Goal: Task Accomplishment & Management: Manage account settings

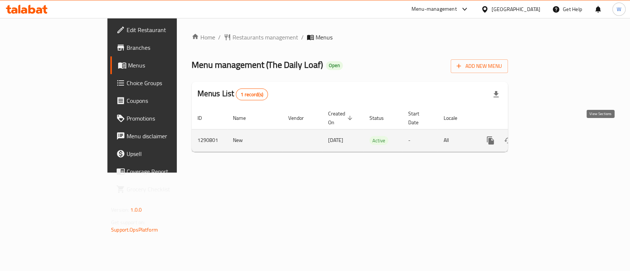
click at [548, 136] on icon "enhanced table" at bounding box center [543, 140] width 9 height 9
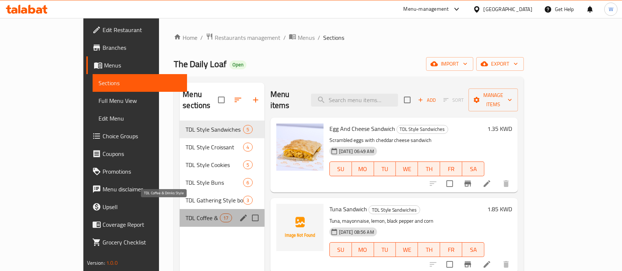
click at [186, 214] on span "TDL Coffee & Drinks Style" at bounding box center [203, 218] width 34 height 9
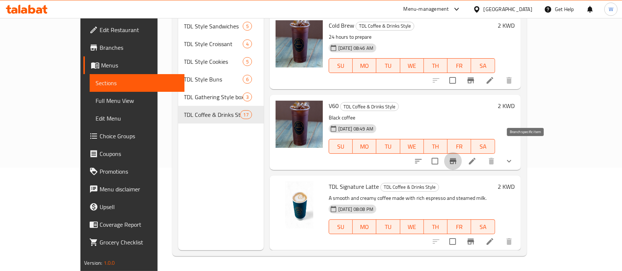
click at [457, 158] on icon "Branch-specific-item" at bounding box center [453, 161] width 7 height 6
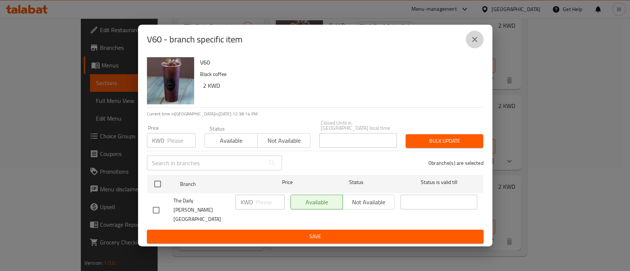
click at [474, 44] on icon "close" at bounding box center [474, 39] width 9 height 9
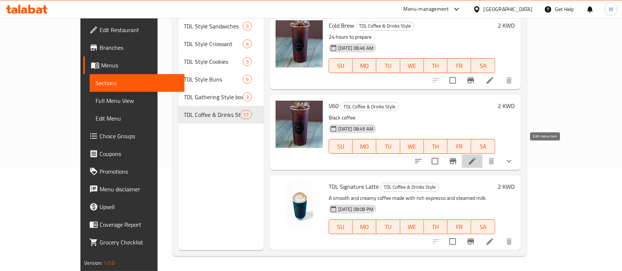
click at [477, 157] on icon at bounding box center [472, 161] width 9 height 9
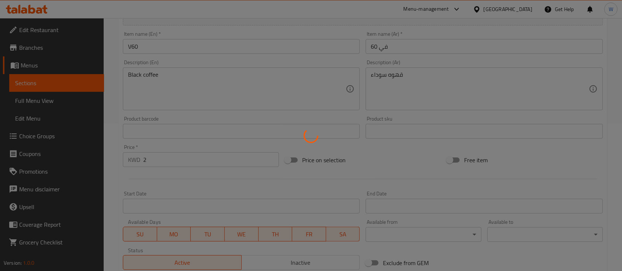
scroll to position [273, 0]
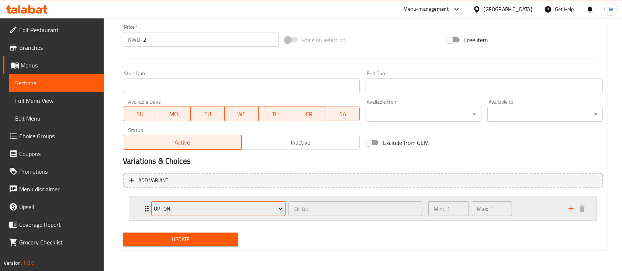
click at [275, 207] on span "option" at bounding box center [218, 208] width 129 height 9
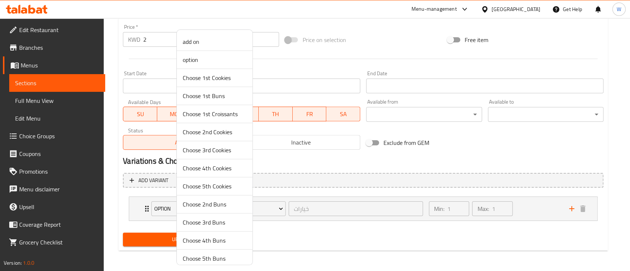
click at [319, 217] on div at bounding box center [315, 135] width 630 height 271
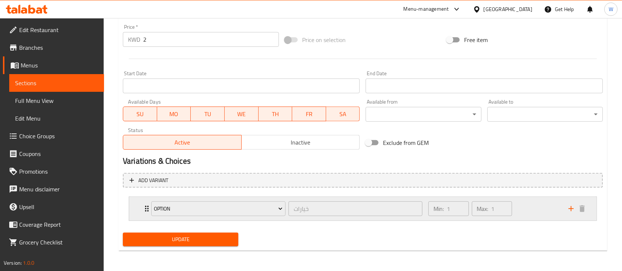
click at [145, 210] on icon "Expand" at bounding box center [146, 208] width 9 height 9
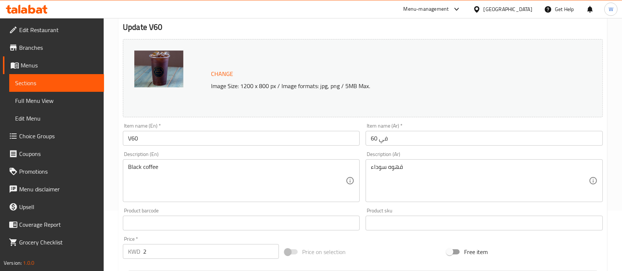
scroll to position [0, 0]
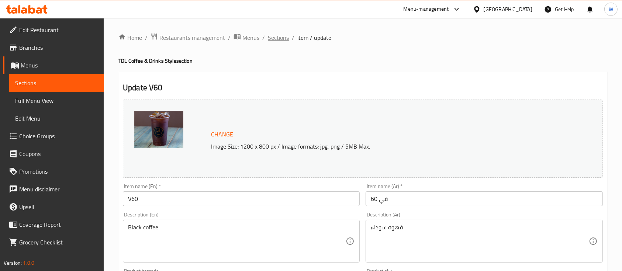
click at [269, 39] on span "Sections" at bounding box center [278, 37] width 21 height 9
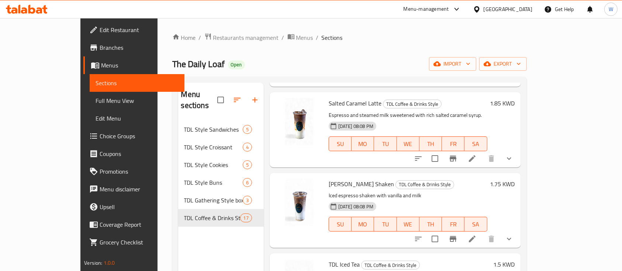
scroll to position [1034, 0]
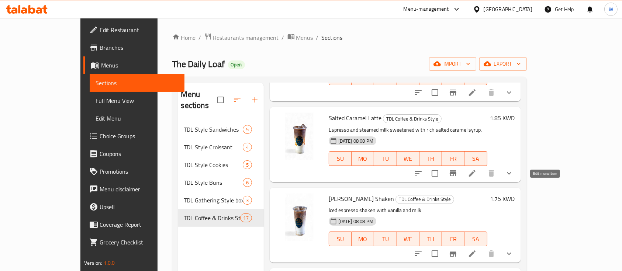
click at [477, 250] on icon at bounding box center [472, 254] width 9 height 9
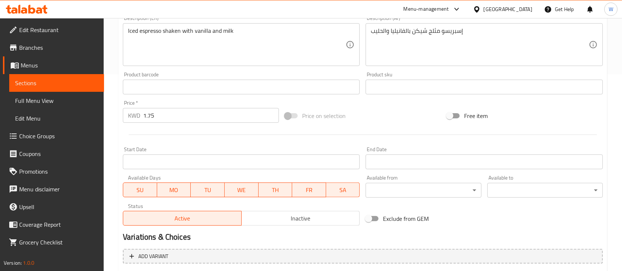
scroll to position [273, 0]
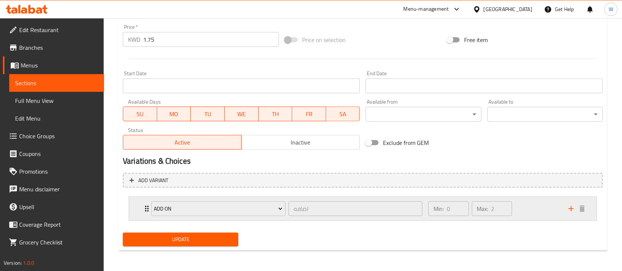
click at [148, 207] on div "add on اضافه ​" at bounding box center [287, 209] width 280 height 24
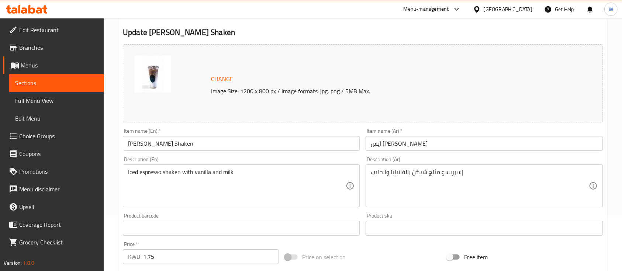
scroll to position [0, 0]
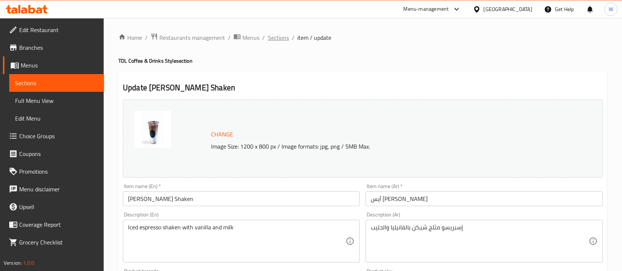
click at [279, 34] on span "Sections" at bounding box center [278, 37] width 21 height 9
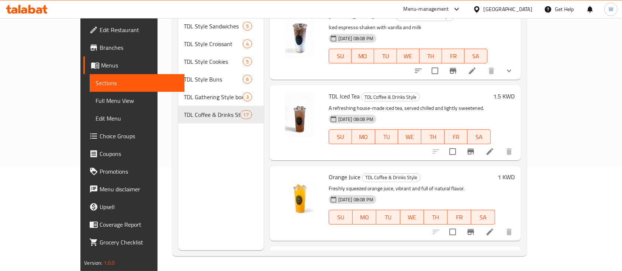
scroll to position [1118, 0]
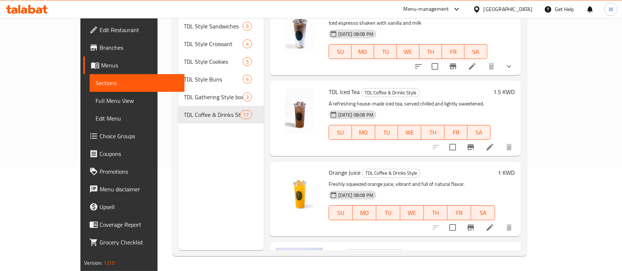
click at [444, 248] on h6 "Water TDL Coffee & Drinks Style" at bounding box center [410, 253] width 162 height 10
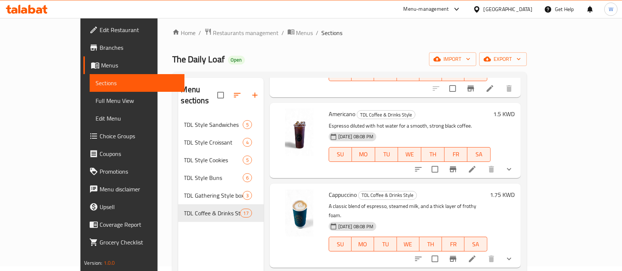
scroll to position [492, 0]
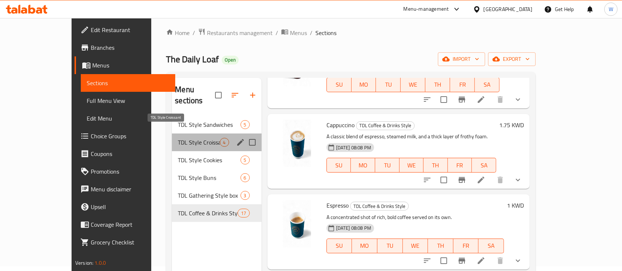
click at [178, 138] on span "TDL Style Croissant" at bounding box center [199, 142] width 42 height 9
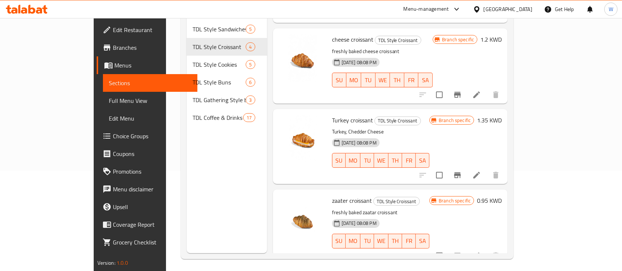
scroll to position [103, 0]
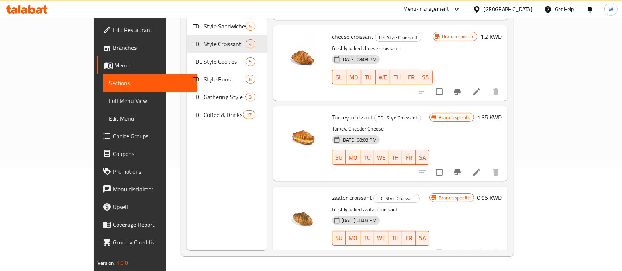
click at [502, 123] on div "Branch specific 1.35 KWD" at bounding box center [466, 143] width 72 height 63
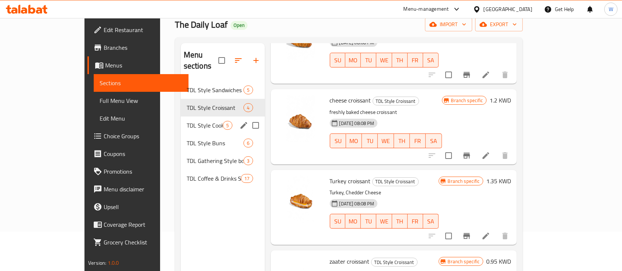
scroll to position [5, 0]
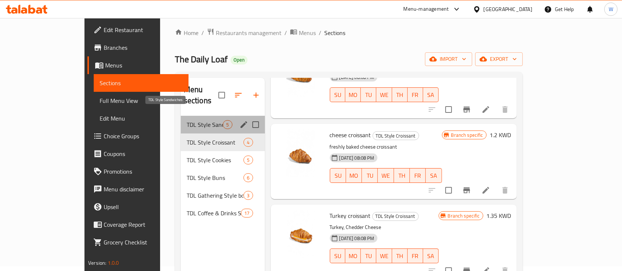
click at [187, 120] on span "TDL Style Sandwiches" at bounding box center [205, 124] width 37 height 9
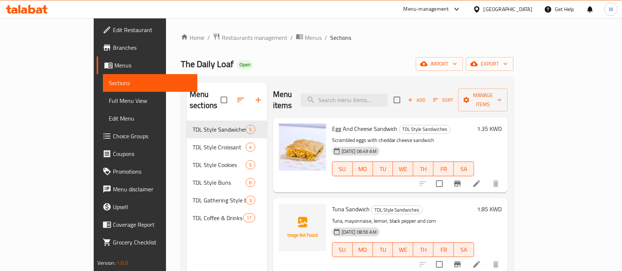
click at [447, 62] on div "The Daily Loaf Open import export" at bounding box center [347, 64] width 333 height 14
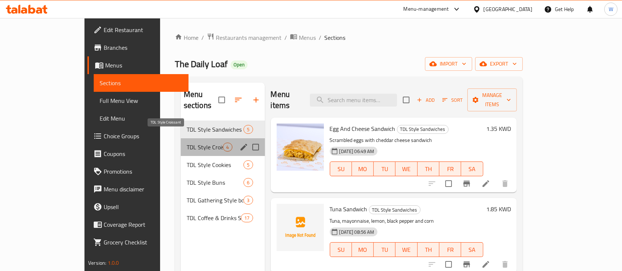
drag, startPoint x: 168, startPoint y: 137, endPoint x: 206, endPoint y: 126, distance: 39.7
click at [187, 143] on span "TDL Style Croissant" at bounding box center [205, 147] width 37 height 9
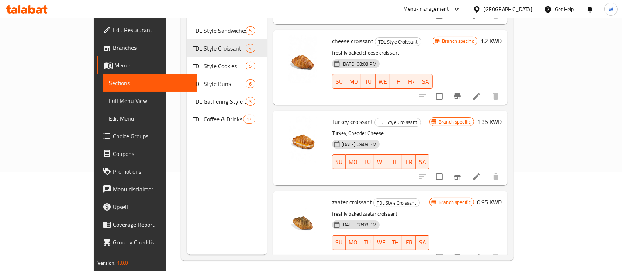
scroll to position [103, 0]
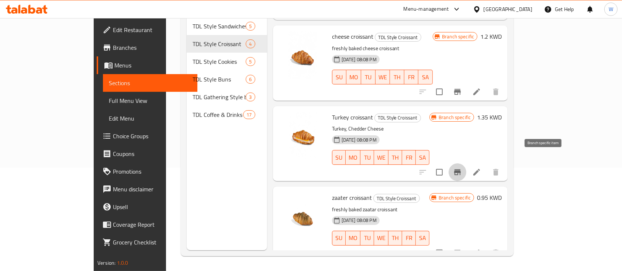
click at [462, 168] on icon "Branch-specific-item" at bounding box center [457, 172] width 9 height 9
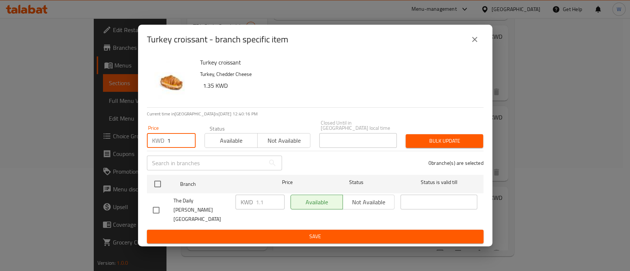
click at [189, 140] on input "1" at bounding box center [181, 140] width 28 height 15
type input "1.1"
click at [235, 152] on div "Status Available Not available" at bounding box center [257, 136] width 115 height 31
click at [238, 146] on span "Available" at bounding box center [231, 140] width 47 height 11
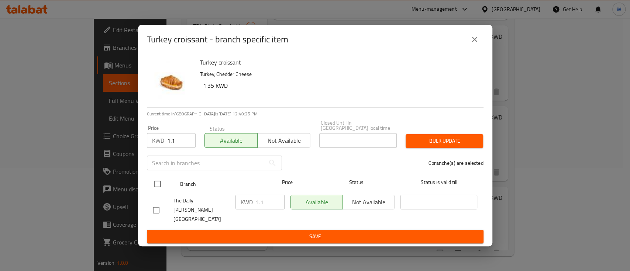
drag, startPoint x: 156, startPoint y: 188, endPoint x: 164, endPoint y: 183, distance: 8.6
click at [157, 187] on input "checkbox" at bounding box center [158, 184] width 16 height 16
checkbox input "true"
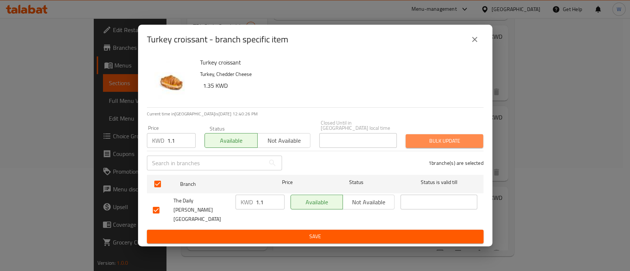
click at [424, 146] on span "Bulk update" at bounding box center [445, 141] width 66 height 9
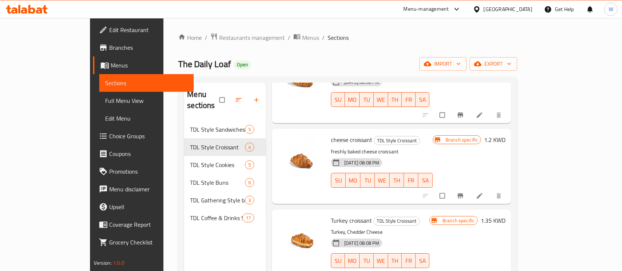
scroll to position [98, 0]
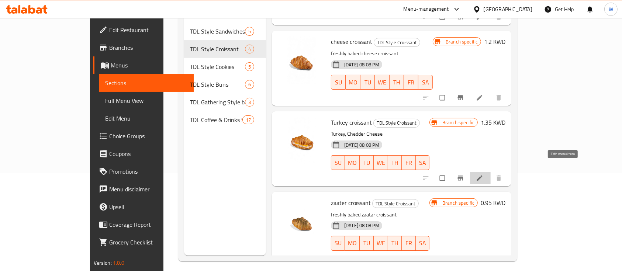
click at [484, 175] on icon at bounding box center [479, 178] width 7 height 7
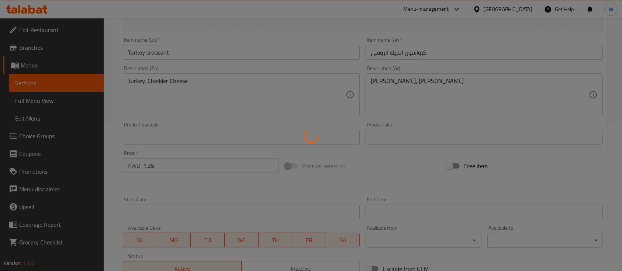
scroll to position [255, 0]
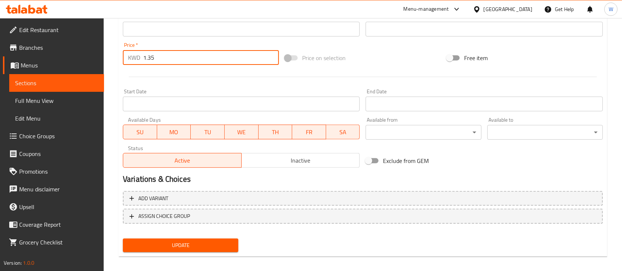
drag, startPoint x: 156, startPoint y: 59, endPoint x: 149, endPoint y: 59, distance: 7.4
click at [149, 59] on input "1.35" at bounding box center [211, 57] width 136 height 15
type input "1.1"
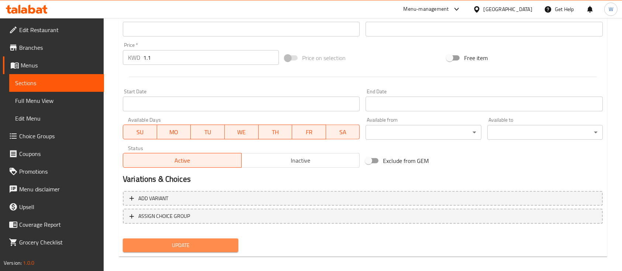
click at [176, 245] on span "Update" at bounding box center [181, 245] width 104 height 9
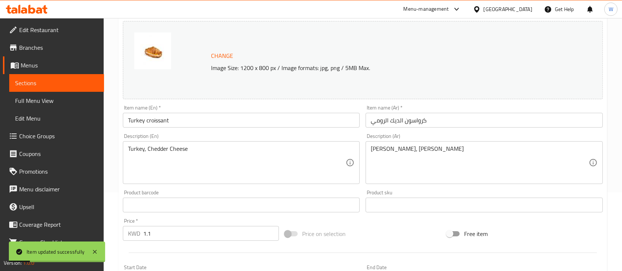
scroll to position [9, 0]
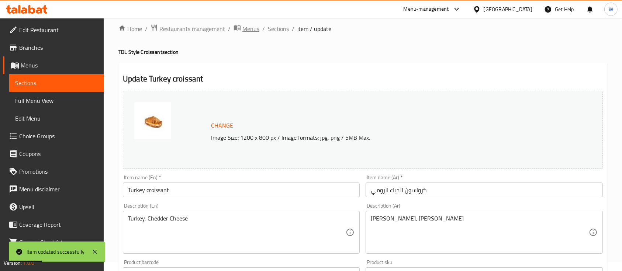
click at [253, 29] on span "Menus" at bounding box center [251, 28] width 17 height 9
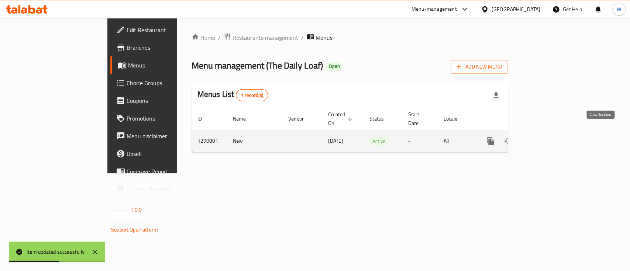
click at [548, 137] on icon "enhanced table" at bounding box center [543, 141] width 9 height 9
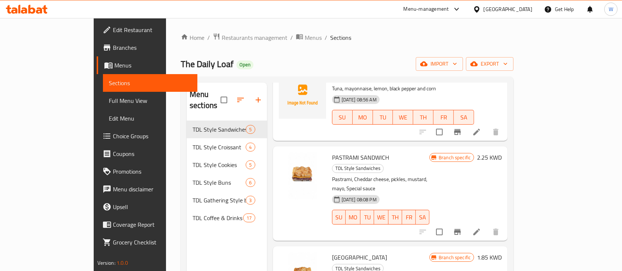
scroll to position [148, 0]
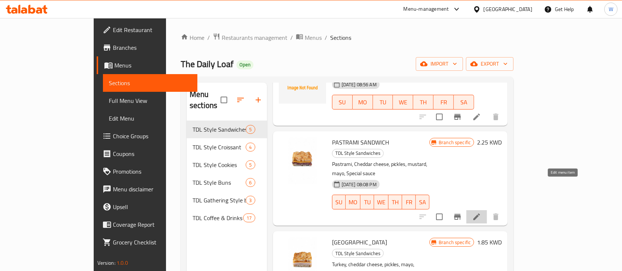
click at [481, 213] on icon at bounding box center [476, 217] width 9 height 9
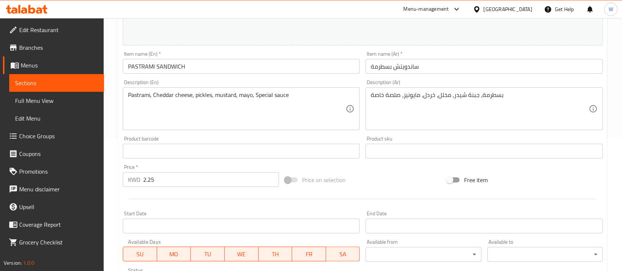
scroll to position [148, 0]
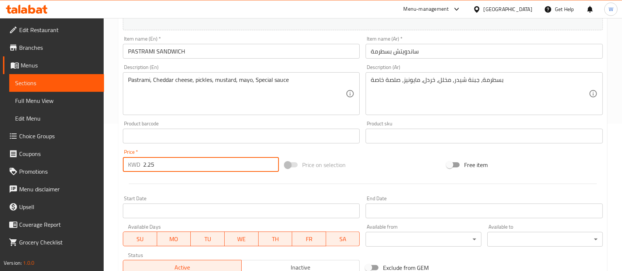
drag, startPoint x: 160, startPoint y: 166, endPoint x: 148, endPoint y: 167, distance: 11.5
click at [148, 167] on input "2.25" at bounding box center [211, 164] width 136 height 15
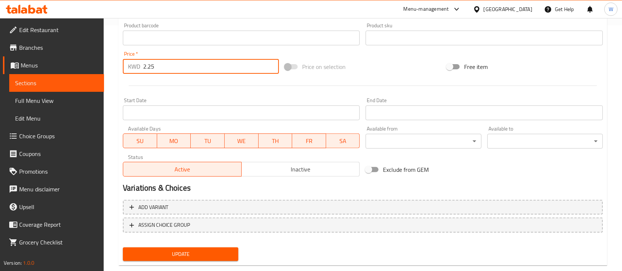
scroll to position [261, 0]
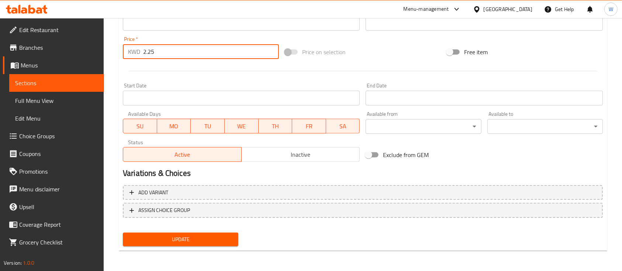
click at [166, 48] on input "2.25" at bounding box center [211, 51] width 136 height 15
type input "1.750"
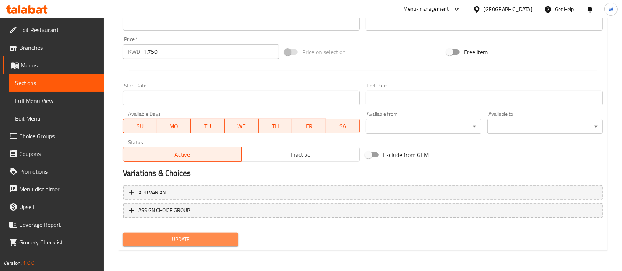
click at [175, 236] on span "Update" at bounding box center [181, 239] width 104 height 9
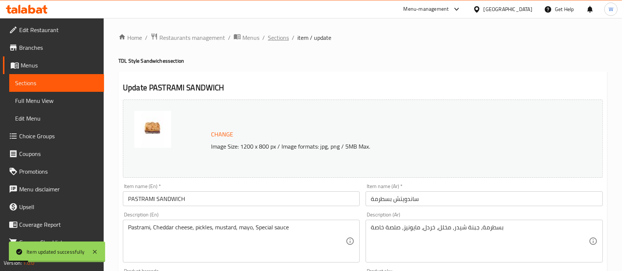
scroll to position [0, 0]
click at [280, 39] on span "Sections" at bounding box center [278, 37] width 21 height 9
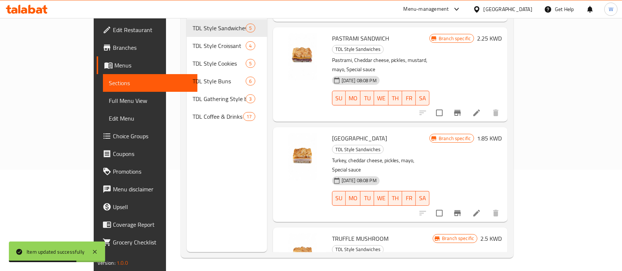
scroll to position [103, 0]
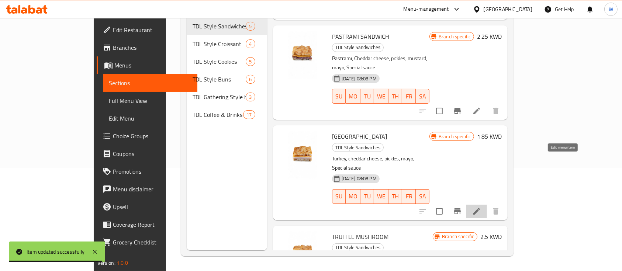
click at [481, 207] on icon at bounding box center [476, 211] width 9 height 9
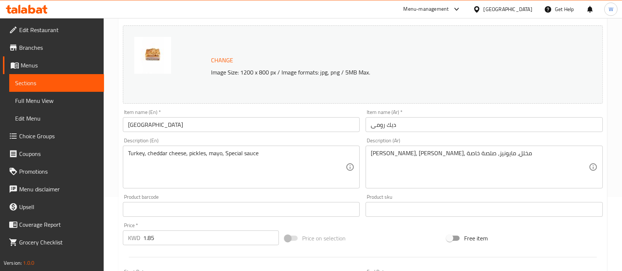
scroll to position [98, 0]
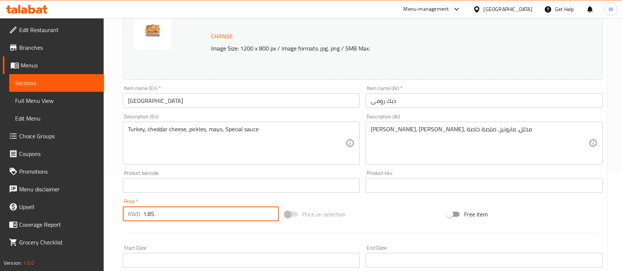
drag, startPoint x: 154, startPoint y: 217, endPoint x: 149, endPoint y: 216, distance: 4.9
click at [149, 216] on input "1.85" at bounding box center [211, 214] width 136 height 15
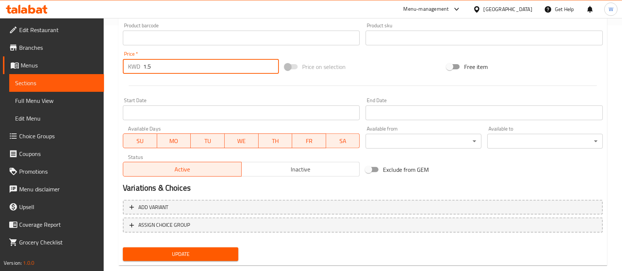
scroll to position [261, 0]
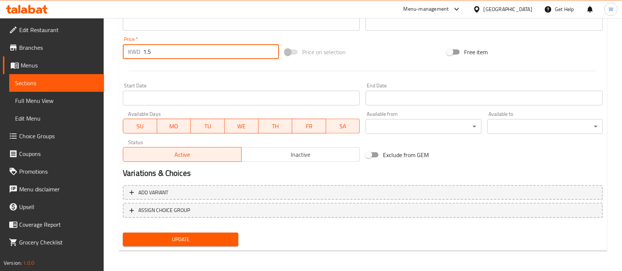
type input "1.5"
click at [192, 244] on button "Update" at bounding box center [181, 240] width 116 height 14
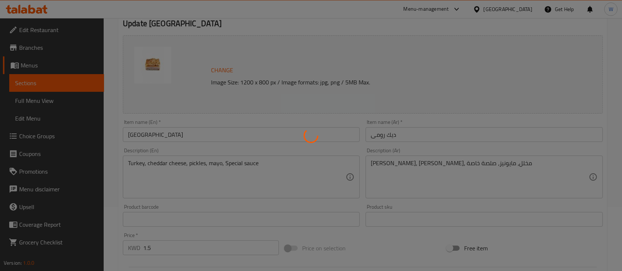
scroll to position [0, 0]
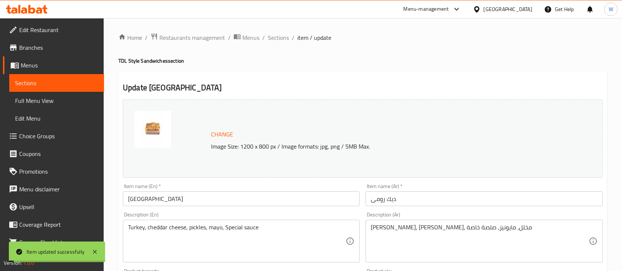
click at [279, 39] on span "Sections" at bounding box center [278, 37] width 21 height 9
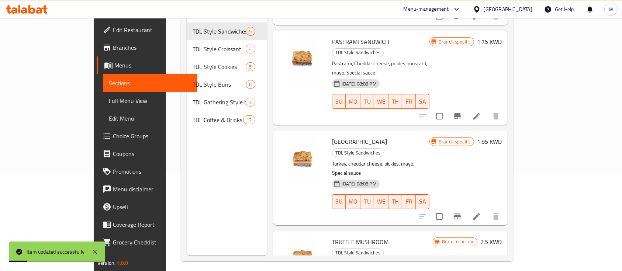
scroll to position [103, 0]
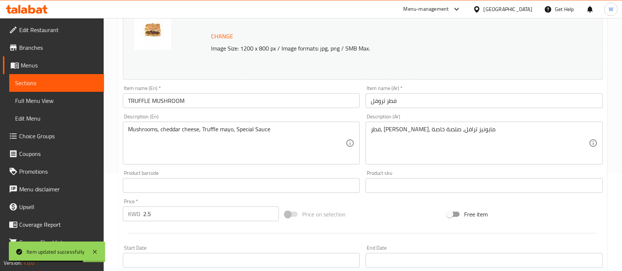
scroll to position [246, 0]
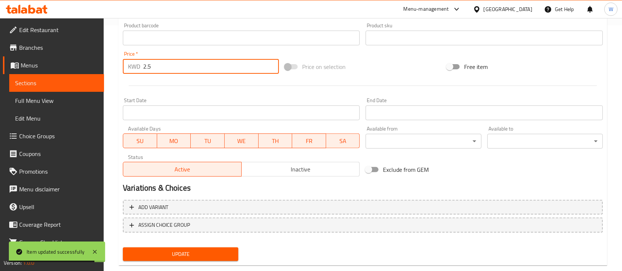
drag, startPoint x: 124, startPoint y: 78, endPoint x: 115, endPoint y: 82, distance: 9.8
click at [115, 82] on div "Home / Restaurants management / Menus / Sections / item / update TDL Style Sand…" at bounding box center [363, 29] width 519 height 514
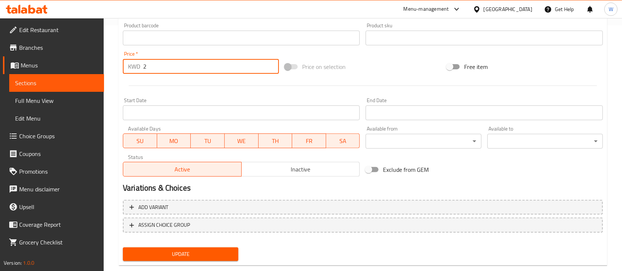
drag, startPoint x: 152, startPoint y: 66, endPoint x: 139, endPoint y: 72, distance: 14.3
click at [139, 72] on div "KWD 2 Price *" at bounding box center [201, 66] width 156 height 15
type input "1.75"
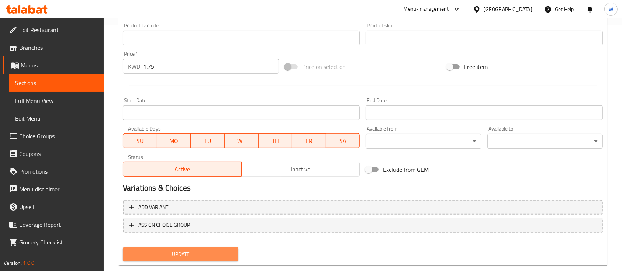
click at [181, 255] on span "Update" at bounding box center [181, 254] width 104 height 9
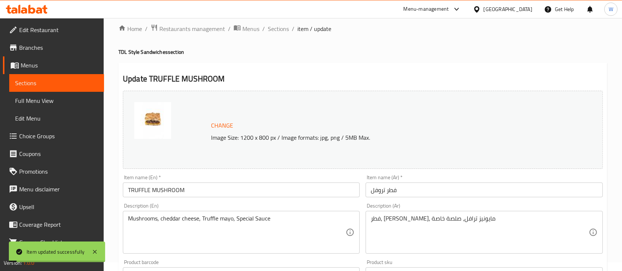
scroll to position [0, 0]
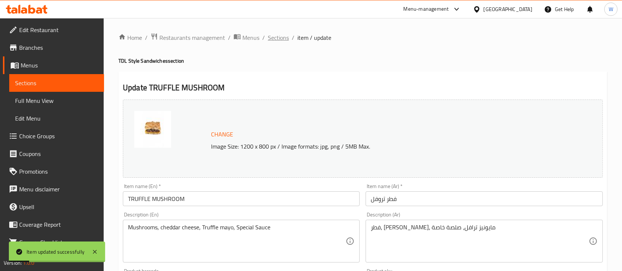
click at [276, 34] on span "Sections" at bounding box center [278, 37] width 21 height 9
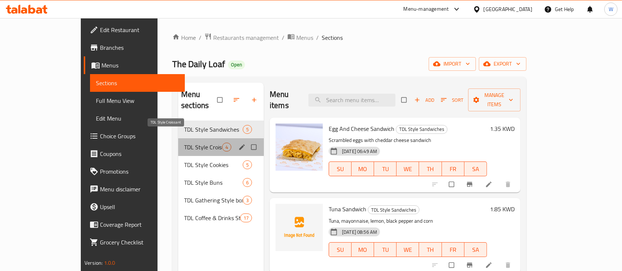
click at [184, 143] on span "TDL Style Croissant" at bounding box center [203, 147] width 38 height 9
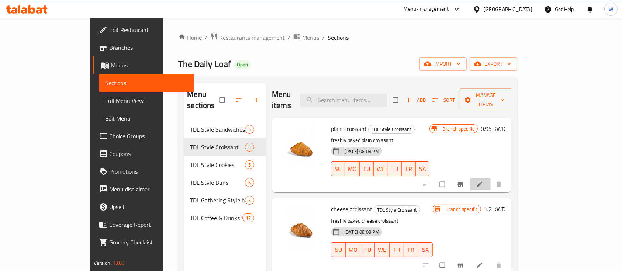
click at [491, 179] on li at bounding box center [480, 185] width 21 height 12
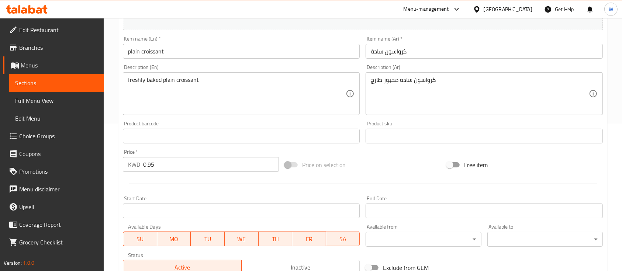
scroll to position [197, 0]
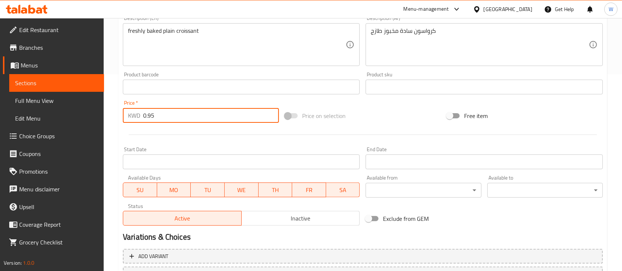
click at [151, 116] on input "0.95" at bounding box center [211, 115] width 136 height 15
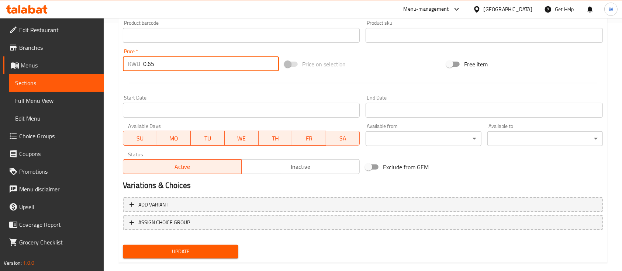
scroll to position [261, 0]
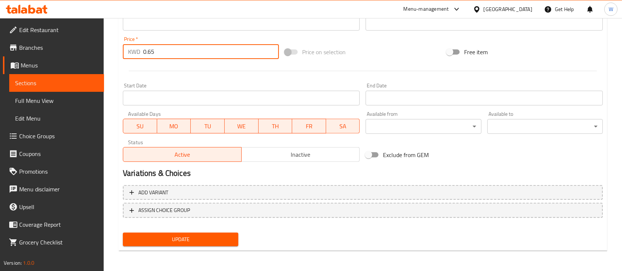
type input "0.65"
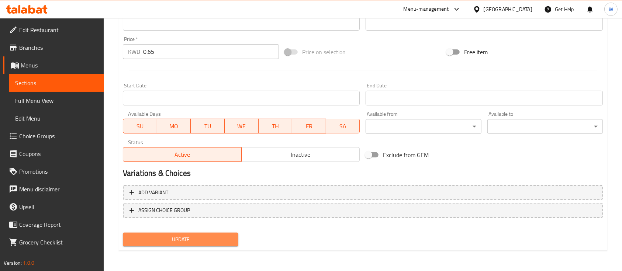
click at [171, 238] on span "Update" at bounding box center [181, 239] width 104 height 9
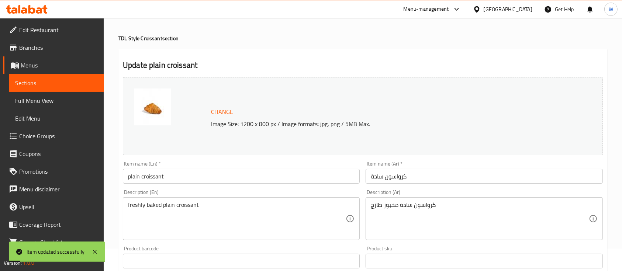
scroll to position [0, 0]
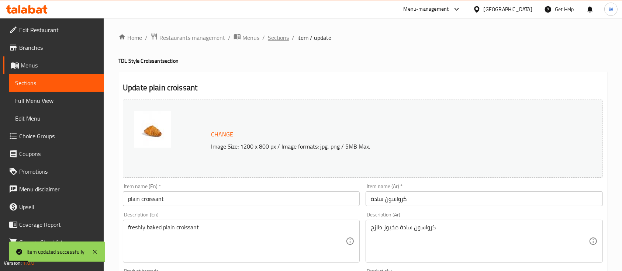
click at [279, 37] on span "Sections" at bounding box center [278, 37] width 21 height 9
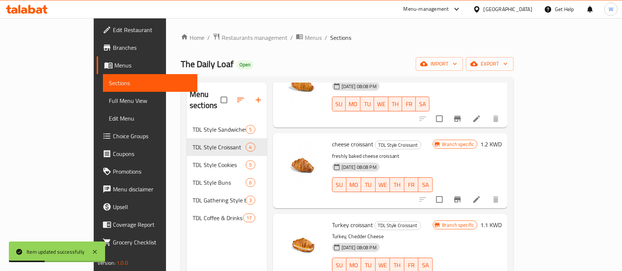
scroll to position [69, 0]
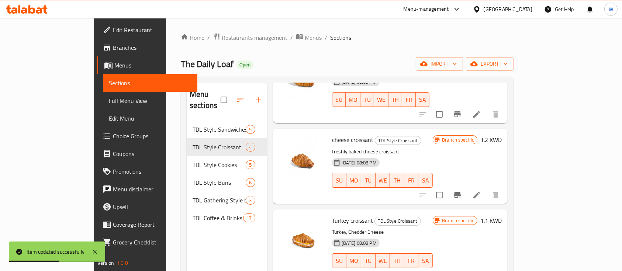
click at [480, 192] on icon at bounding box center [477, 195] width 7 height 7
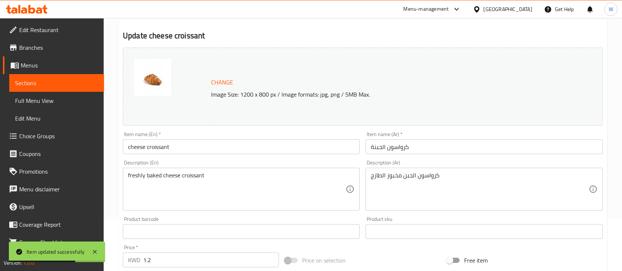
scroll to position [197, 0]
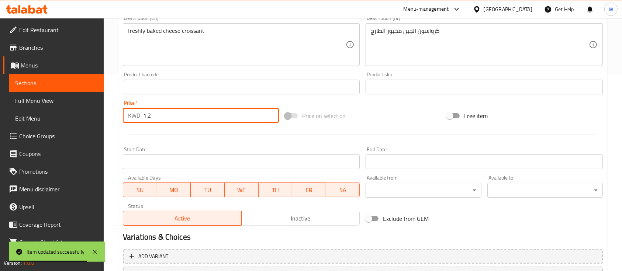
drag, startPoint x: 154, startPoint y: 111, endPoint x: 135, endPoint y: 114, distance: 19.5
click at [135, 114] on div "KWD 1.2 Price *" at bounding box center [201, 115] width 156 height 15
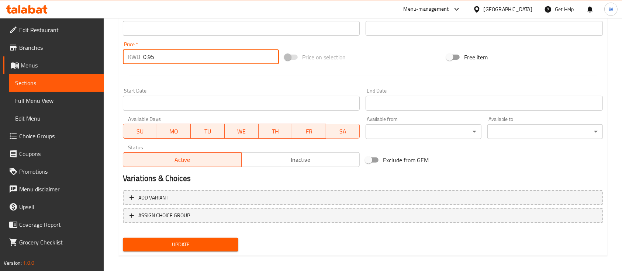
scroll to position [261, 0]
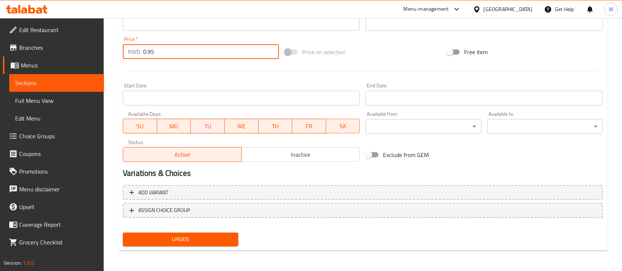
type input "0.95"
click at [176, 237] on span "Update" at bounding box center [181, 239] width 104 height 9
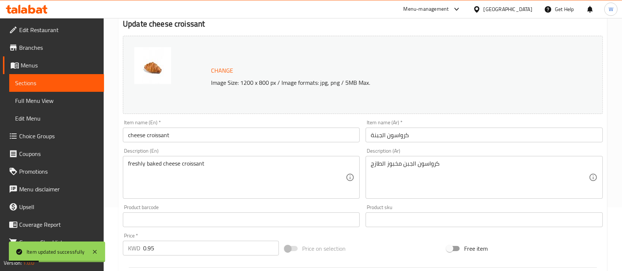
scroll to position [0, 0]
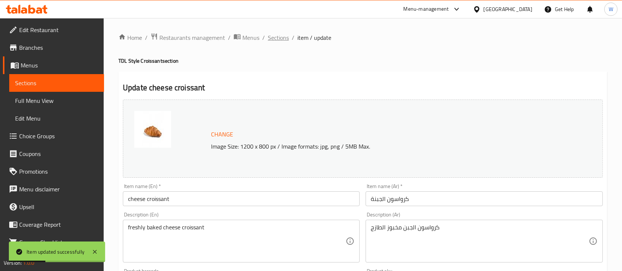
click at [278, 39] on span "Sections" at bounding box center [278, 37] width 21 height 9
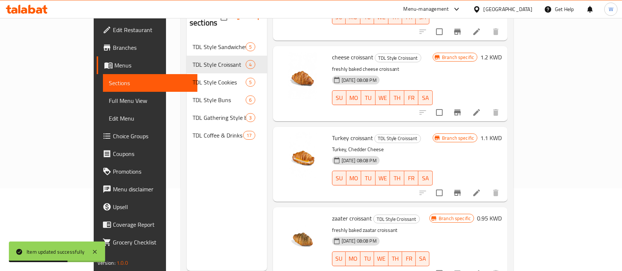
scroll to position [98, 0]
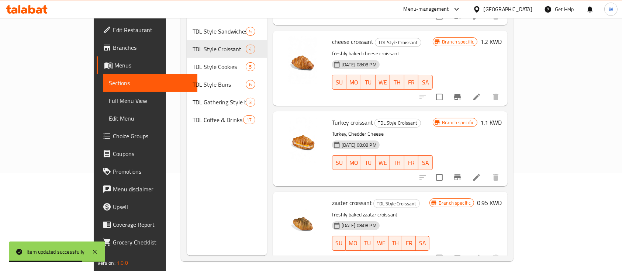
click at [487, 171] on li at bounding box center [477, 177] width 21 height 13
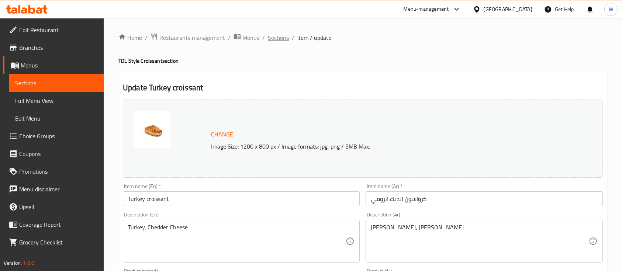
click at [278, 34] on span "Sections" at bounding box center [278, 37] width 21 height 9
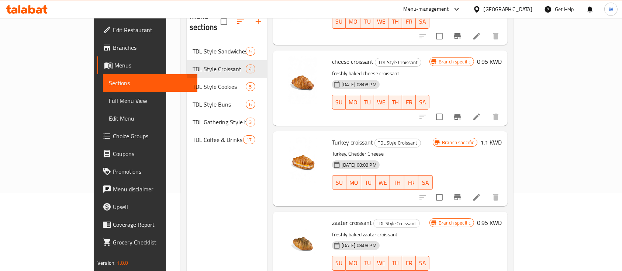
scroll to position [103, 0]
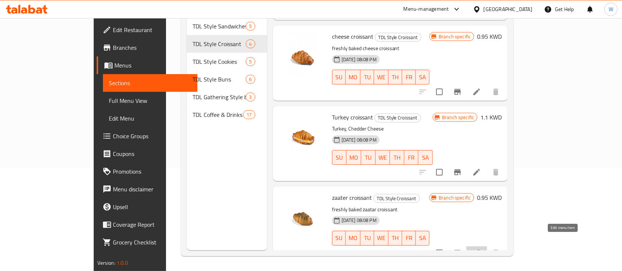
click at [480, 250] on icon at bounding box center [477, 253] width 7 height 7
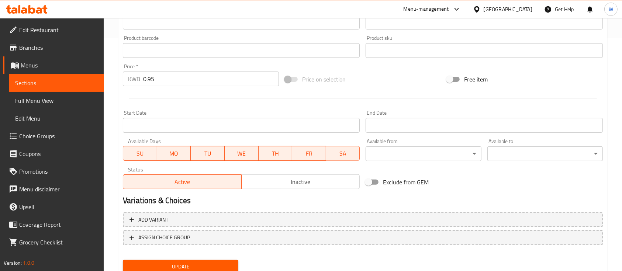
scroll to position [246, 0]
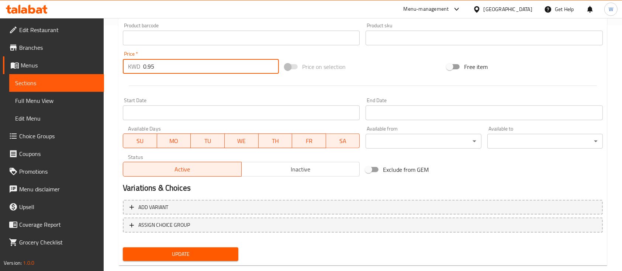
drag, startPoint x: 161, startPoint y: 69, endPoint x: 148, endPoint y: 72, distance: 12.9
click at [148, 72] on input "0.95" at bounding box center [211, 66] width 136 height 15
type input "0.75"
click at [176, 248] on button "Update" at bounding box center [181, 255] width 116 height 14
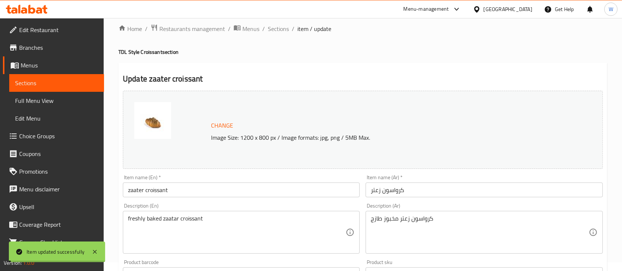
scroll to position [0, 0]
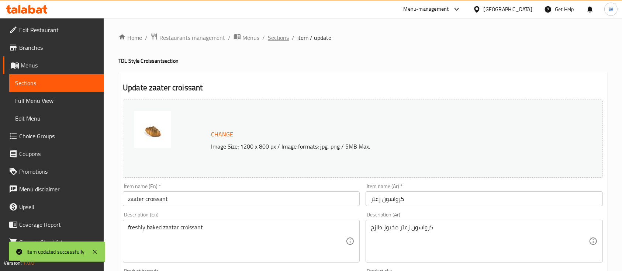
click at [272, 37] on span "Sections" at bounding box center [278, 37] width 21 height 9
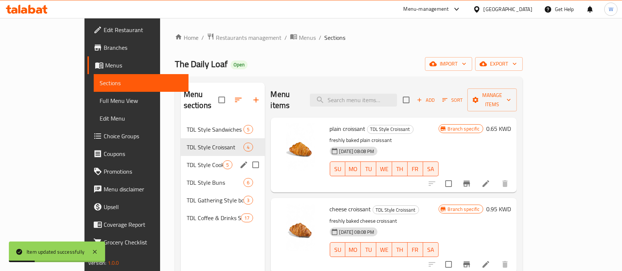
click at [181, 159] on div "TDL Style Cookies 5" at bounding box center [223, 165] width 84 height 18
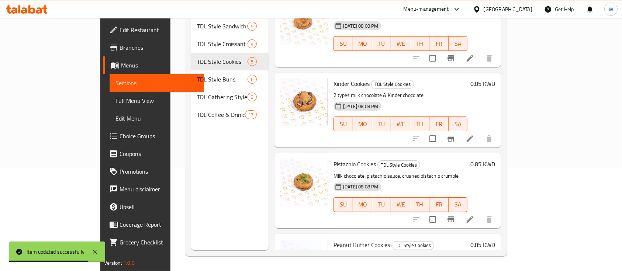
scroll to position [150, 0]
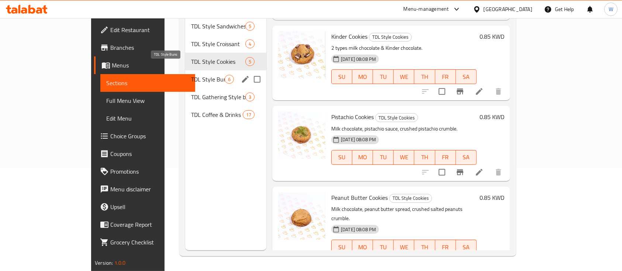
click at [191, 75] on span "TDL Style Buns" at bounding box center [208, 79] width 34 height 9
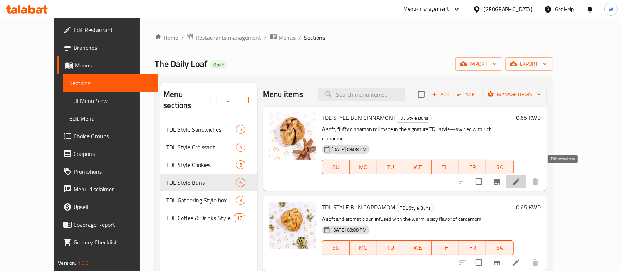
click at [520, 179] on icon at bounding box center [516, 182] width 7 height 7
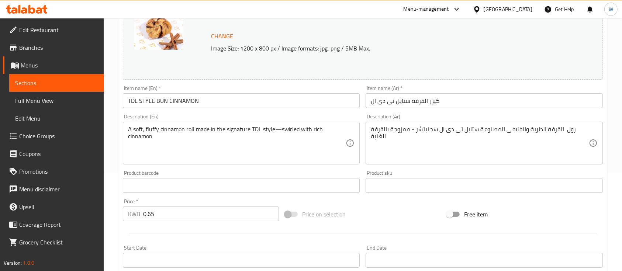
scroll to position [197, 0]
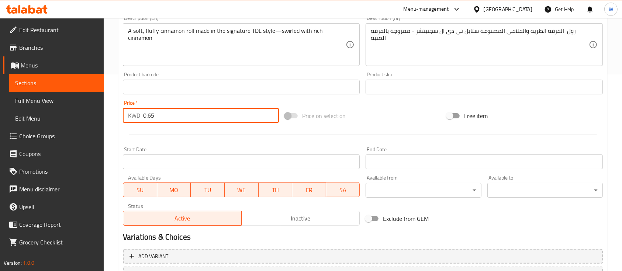
drag, startPoint x: 149, startPoint y: 114, endPoint x: 161, endPoint y: 114, distance: 12.2
click at [161, 114] on input "0.65" at bounding box center [211, 115] width 136 height 15
drag, startPoint x: 163, startPoint y: 118, endPoint x: 140, endPoint y: 118, distance: 23.3
click at [140, 118] on div "KWD 0.35 Price *" at bounding box center [201, 115] width 156 height 15
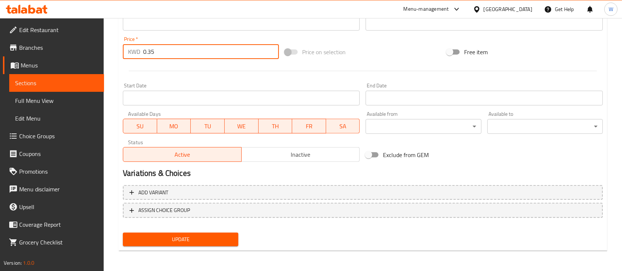
type input "0.35"
click at [185, 236] on span "Update" at bounding box center [181, 239] width 104 height 9
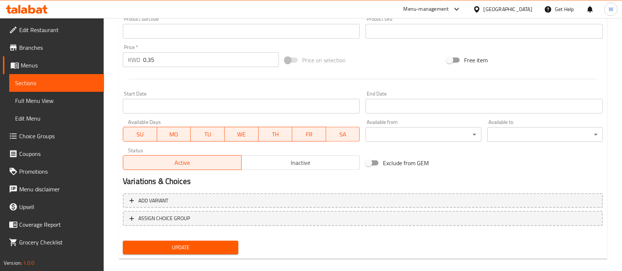
scroll to position [93, 0]
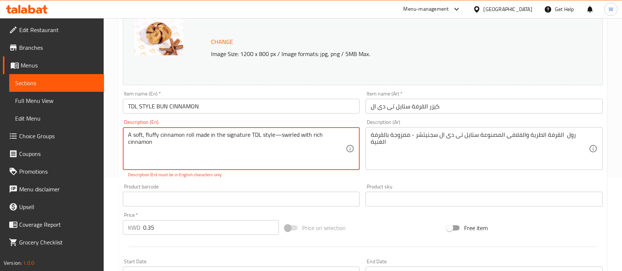
drag, startPoint x: 273, startPoint y: 134, endPoint x: 278, endPoint y: 133, distance: 4.8
click at [278, 133] on textarea "A soft, fluffy cinnamon roll made in the signature TDL style—swirled with rich …" at bounding box center [237, 148] width 218 height 35
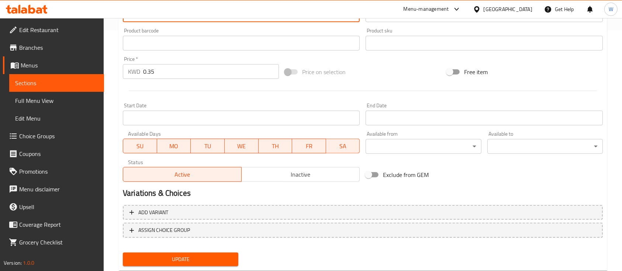
scroll to position [261, 0]
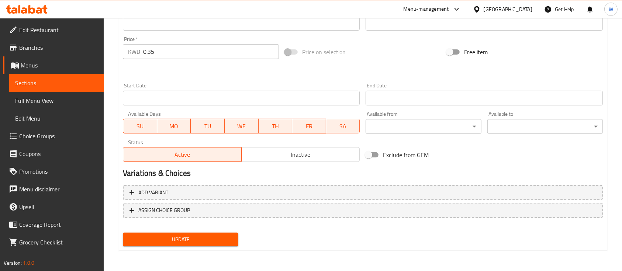
type textarea "A soft, fluffy cinnamon roll made in the signature TDL style swirled with rich …"
click at [164, 237] on span "Update" at bounding box center [181, 239] width 104 height 9
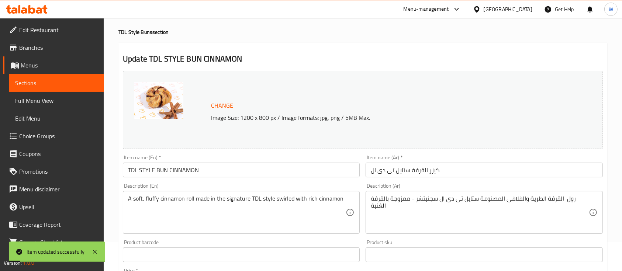
scroll to position [0, 0]
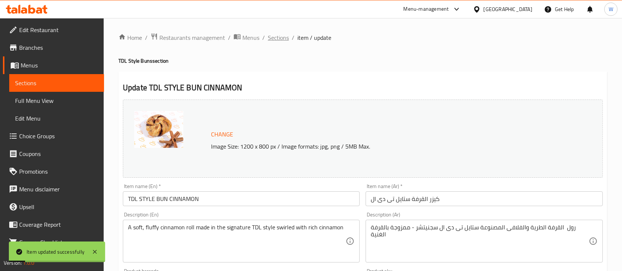
click at [277, 34] on span "Sections" at bounding box center [278, 37] width 21 height 9
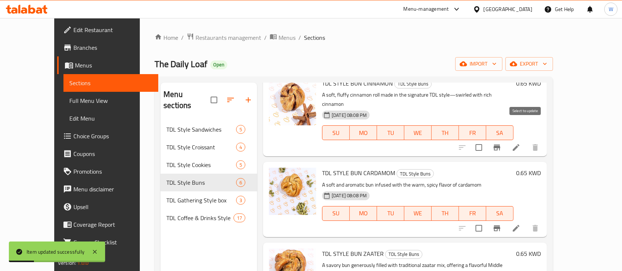
scroll to position [49, 0]
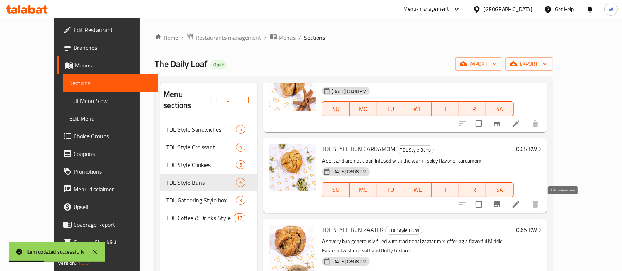
click at [521, 202] on icon at bounding box center [516, 204] width 9 height 9
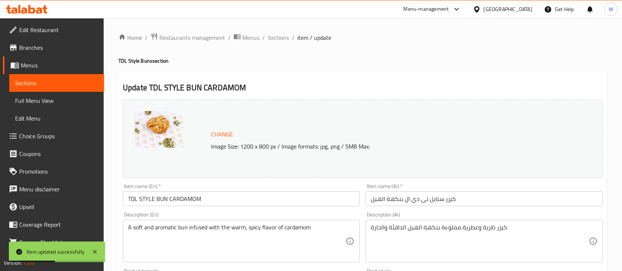
scroll to position [148, 0]
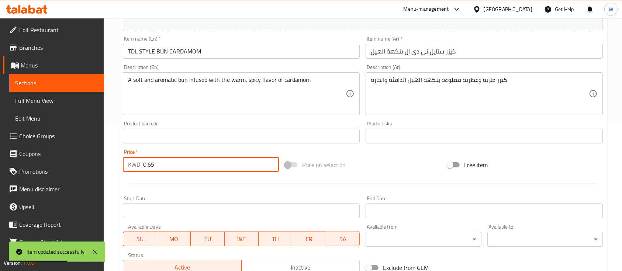
drag, startPoint x: 153, startPoint y: 169, endPoint x: 121, endPoint y: 176, distance: 32.7
click at [121, 176] on div "Change Image Size: 1200 x 800 px / Image formats: jpg, png / 5MB Max. Item name…" at bounding box center [363, 113] width 486 height 329
paste input "3"
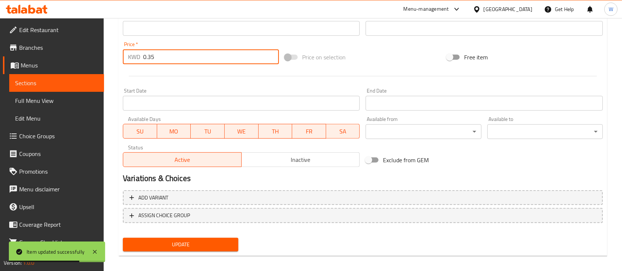
scroll to position [261, 0]
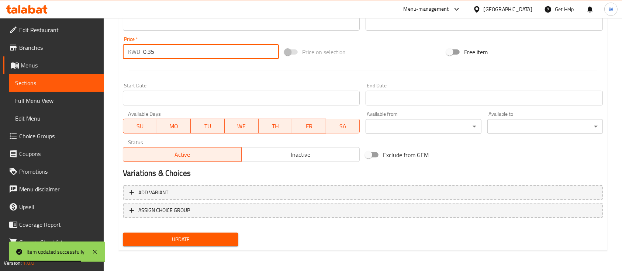
type input "0.35"
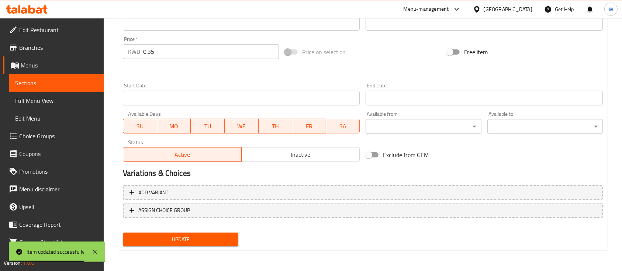
drag, startPoint x: 181, startPoint y: 230, endPoint x: 179, endPoint y: 238, distance: 8.0
click at [179, 233] on div "Update" at bounding box center [180, 240] width 121 height 20
click at [178, 244] on span "Update" at bounding box center [181, 239] width 104 height 9
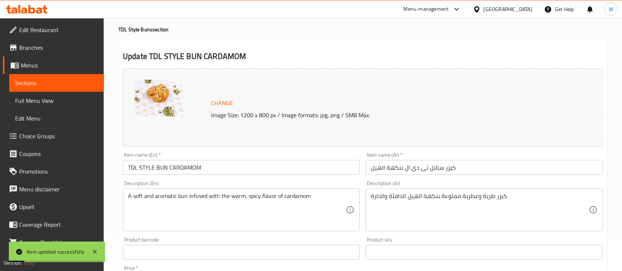
scroll to position [0, 0]
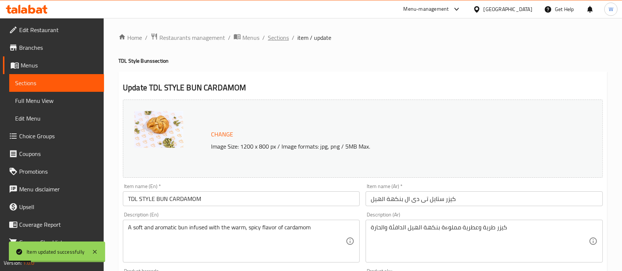
click at [276, 34] on span "Sections" at bounding box center [278, 37] width 21 height 9
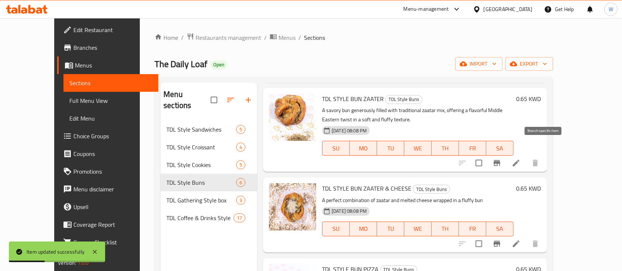
scroll to position [197, 0]
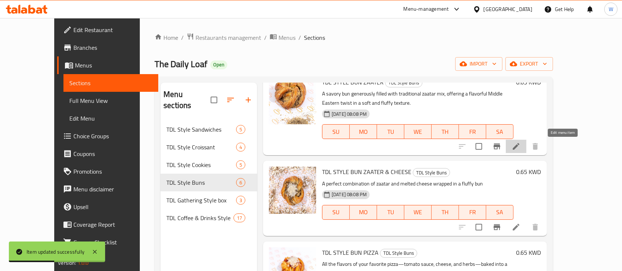
click at [521, 144] on icon at bounding box center [516, 146] width 9 height 9
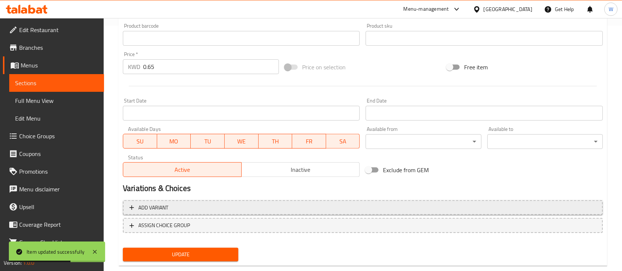
scroll to position [246, 0]
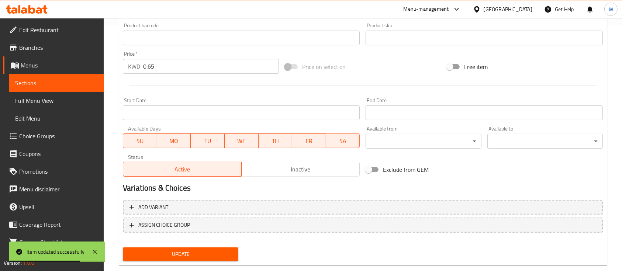
drag, startPoint x: 158, startPoint y: 51, endPoint x: 157, endPoint y: 55, distance: 4.3
click at [157, 55] on div "Price   * KWD 0.65 Price *" at bounding box center [201, 62] width 156 height 23
drag, startPoint x: 163, startPoint y: 66, endPoint x: 103, endPoint y: 81, distance: 61.9
click at [103, 82] on div "Edit Restaurant Branches Menus Sections Full Menu View Edit Menu Choice Groups …" at bounding box center [311, 29] width 622 height 514
paste input "3"
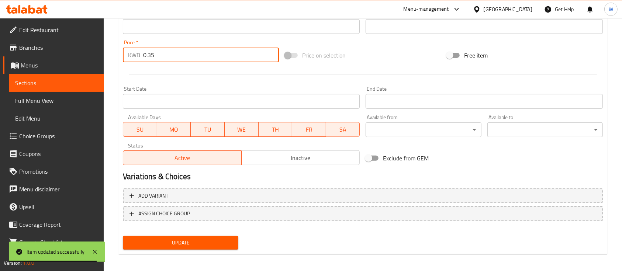
scroll to position [261, 0]
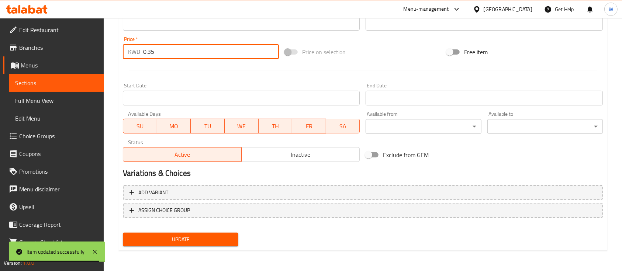
type input "0.35"
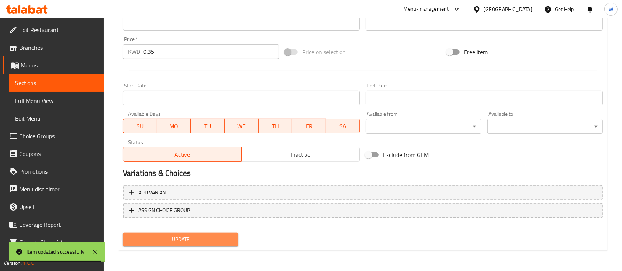
click at [165, 244] on button "Update" at bounding box center [181, 240] width 116 height 14
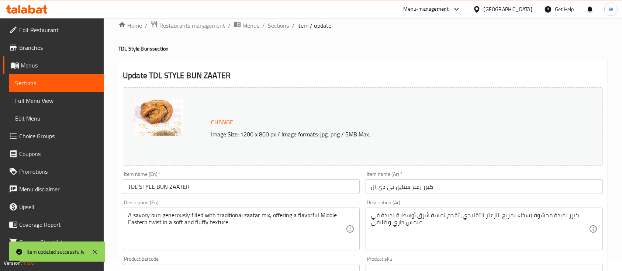
scroll to position [0, 0]
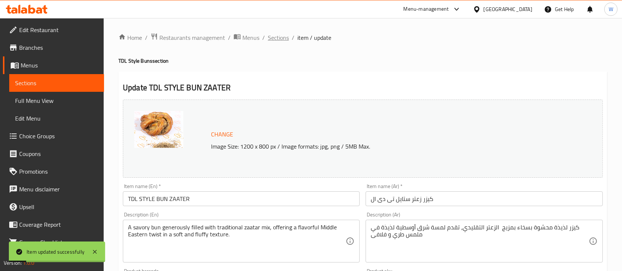
click at [269, 39] on span "Sections" at bounding box center [278, 37] width 21 height 9
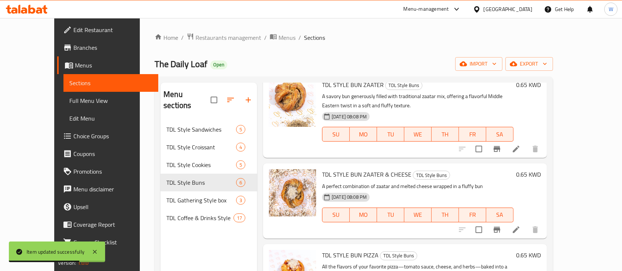
scroll to position [240, 0]
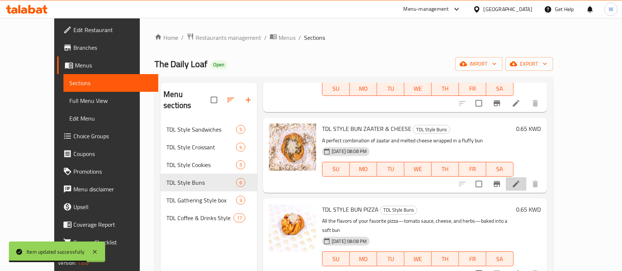
click at [527, 183] on li at bounding box center [516, 184] width 21 height 13
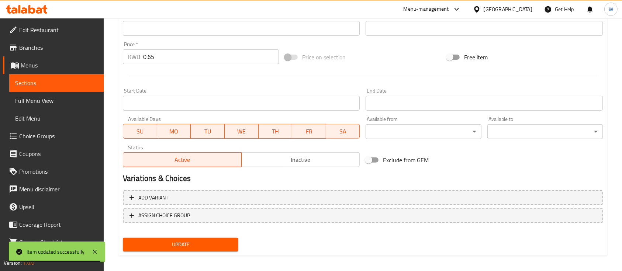
scroll to position [261, 0]
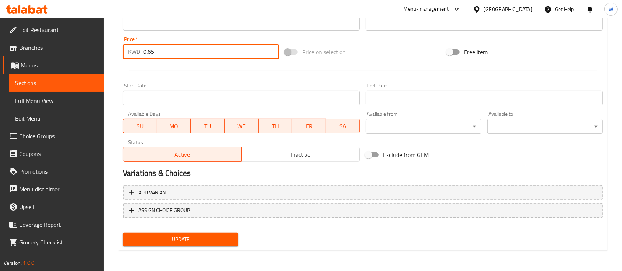
drag, startPoint x: 167, startPoint y: 52, endPoint x: 116, endPoint y: 72, distance: 54.8
click at [116, 72] on div "Home / Restaurants management / Menus / Sections / item / update TDL Style Buns…" at bounding box center [363, 14] width 519 height 514
paste input "3"
type input "0.35"
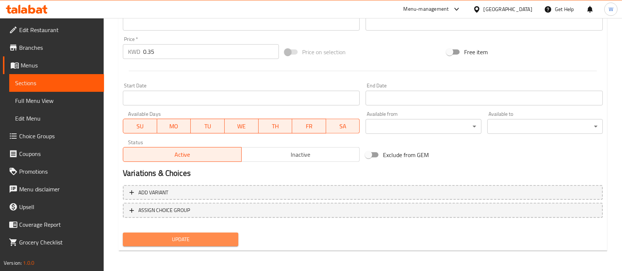
click at [162, 234] on button "Update" at bounding box center [181, 240] width 116 height 14
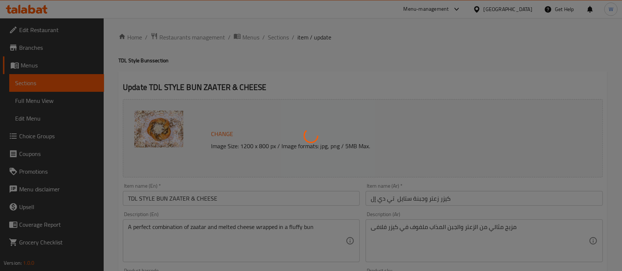
scroll to position [0, 0]
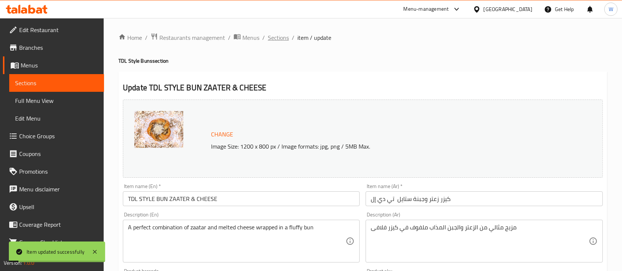
click at [272, 34] on span "Sections" at bounding box center [278, 37] width 21 height 9
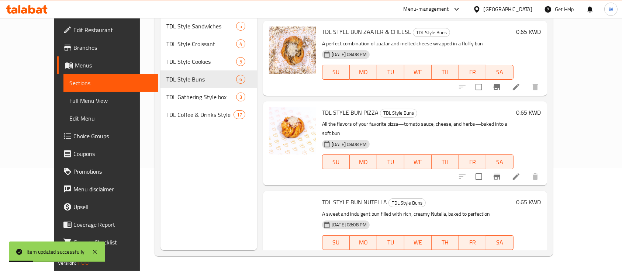
scroll to position [240, 0]
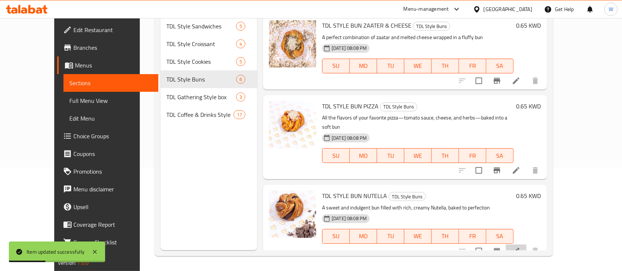
click at [527, 245] on li at bounding box center [516, 251] width 21 height 13
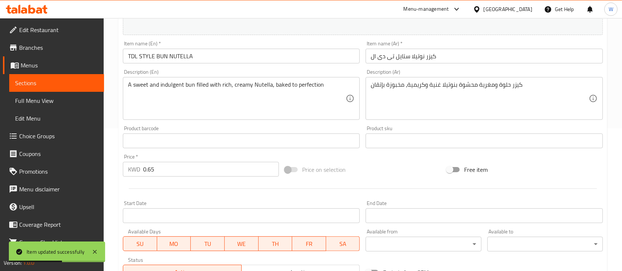
scroll to position [148, 0]
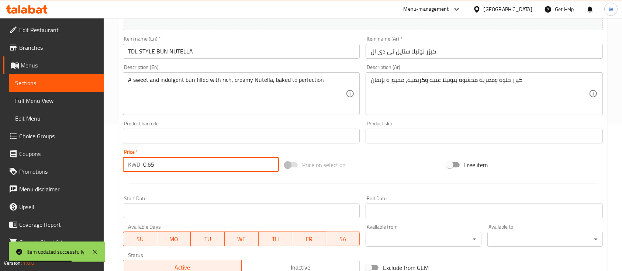
drag, startPoint x: 179, startPoint y: 166, endPoint x: 104, endPoint y: 181, distance: 76.9
click at [104, 181] on div "Home / Restaurants management / Menus / Sections / item / update TDL Style Buns…" at bounding box center [363, 127] width 519 height 514
paste input "3"
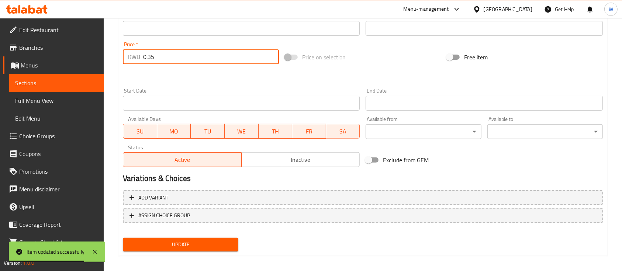
scroll to position [261, 0]
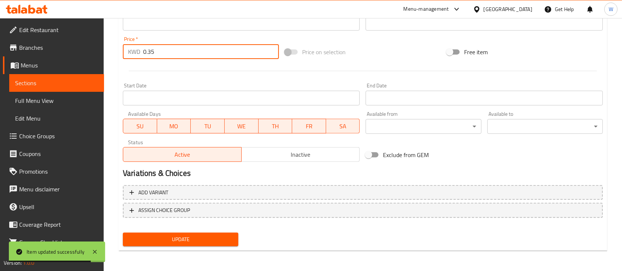
type input "0.35"
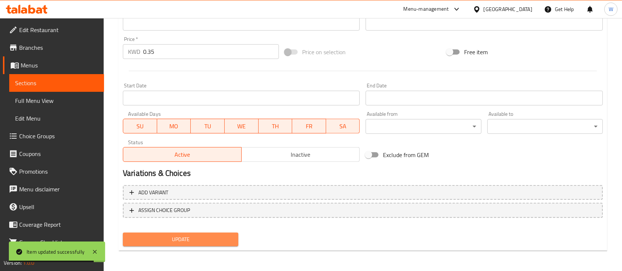
click at [170, 243] on span "Update" at bounding box center [181, 239] width 104 height 9
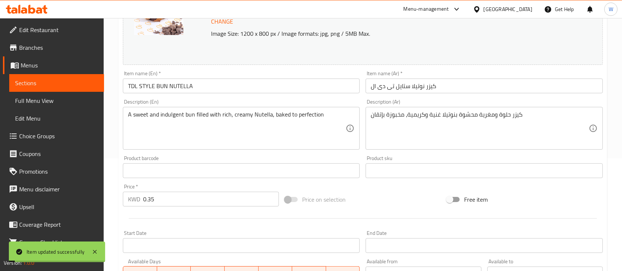
scroll to position [0, 0]
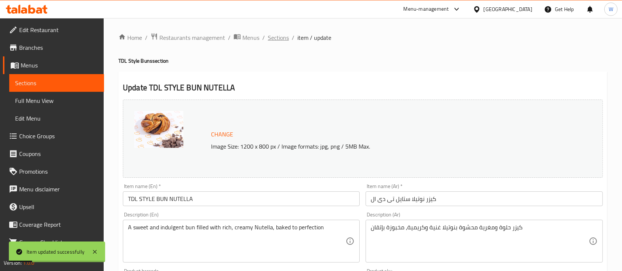
click at [273, 39] on span "Sections" at bounding box center [278, 37] width 21 height 9
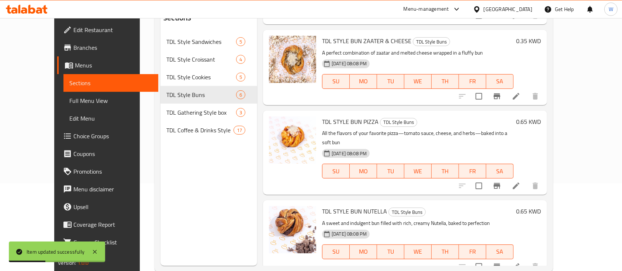
scroll to position [103, 0]
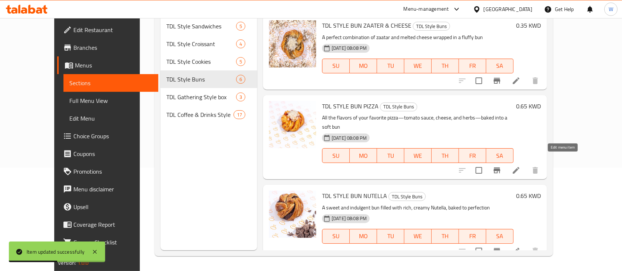
click at [521, 166] on icon at bounding box center [516, 170] width 9 height 9
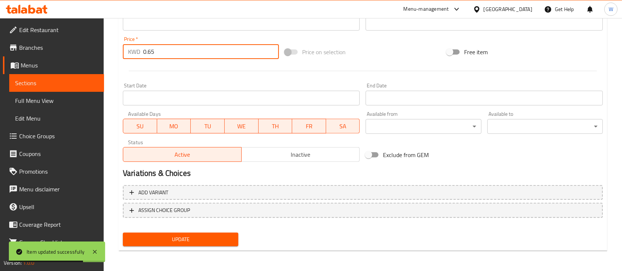
drag, startPoint x: 165, startPoint y: 47, endPoint x: 109, endPoint y: 75, distance: 62.9
click at [109, 75] on div "Home / Restaurants management / Menus / Sections / item / update TDL Style Buns…" at bounding box center [363, 14] width 519 height 514
paste input "3"
type input "0.35"
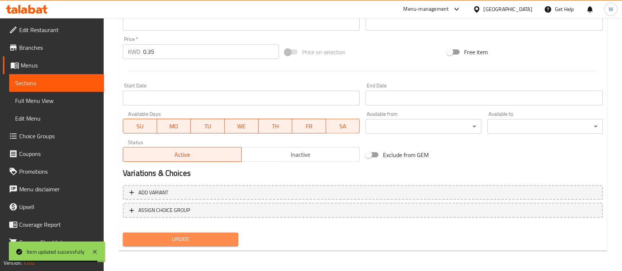
click at [151, 241] on span "Update" at bounding box center [181, 239] width 104 height 9
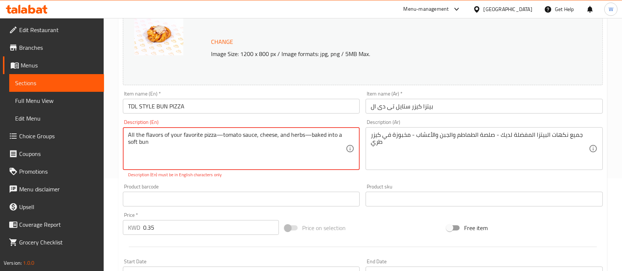
drag, startPoint x: 216, startPoint y: 134, endPoint x: 221, endPoint y: 133, distance: 6.2
click at [221, 133] on textarea "All the flavors of your favorite pizza—tomato sauce, cheese, and herbs—baked in…" at bounding box center [237, 148] width 218 height 35
drag, startPoint x: 298, startPoint y: 133, endPoint x: 303, endPoint y: 131, distance: 4.7
click at [303, 131] on textarea "All the flavors of your favorite pizza tomato sauce, cheese, and herbs—baked in…" at bounding box center [237, 148] width 218 height 35
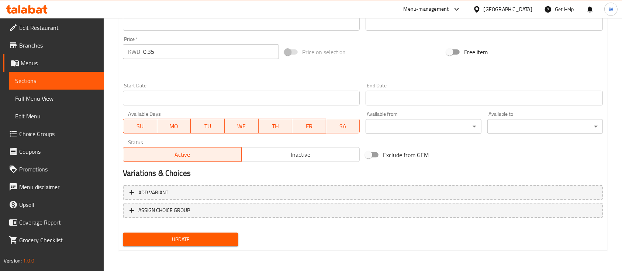
scroll to position [3, 0]
type textarea "All the flavors of your favorite pizza tomato sauce, cheese, and herbs baked in…"
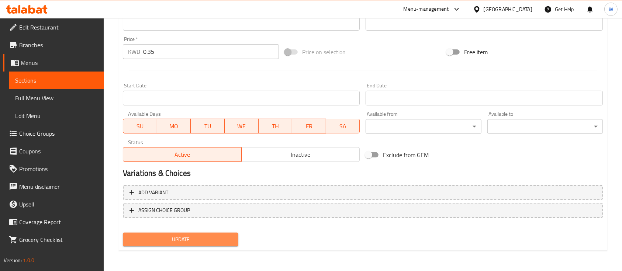
click at [169, 233] on button "Update" at bounding box center [181, 240] width 116 height 14
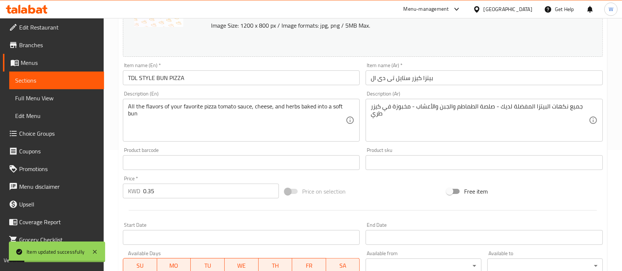
scroll to position [0, 0]
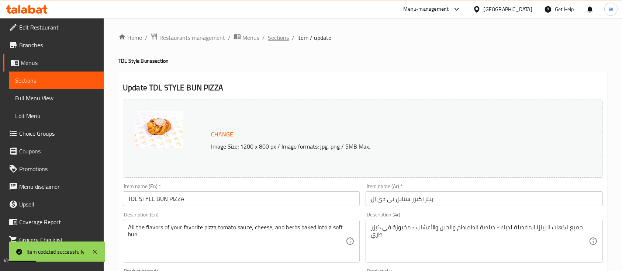
click at [270, 35] on span "Sections" at bounding box center [278, 37] width 21 height 9
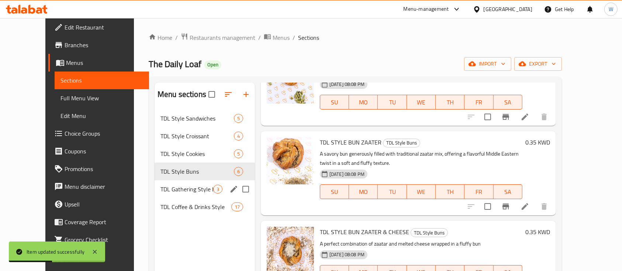
scroll to position [92, 0]
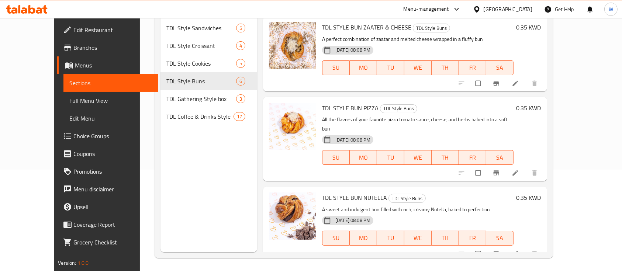
scroll to position [103, 0]
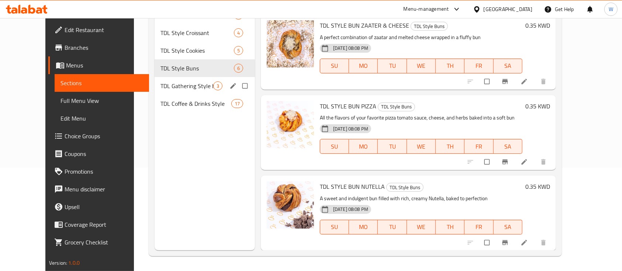
click at [163, 84] on span "TDL Gathering Style box" at bounding box center [187, 86] width 53 height 9
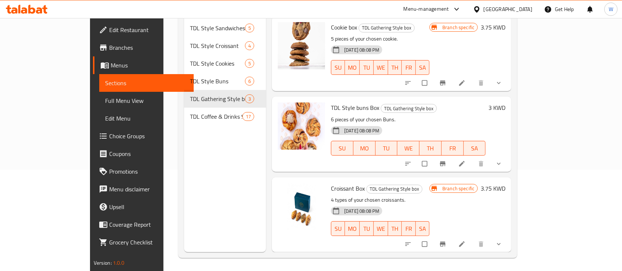
scroll to position [103, 0]
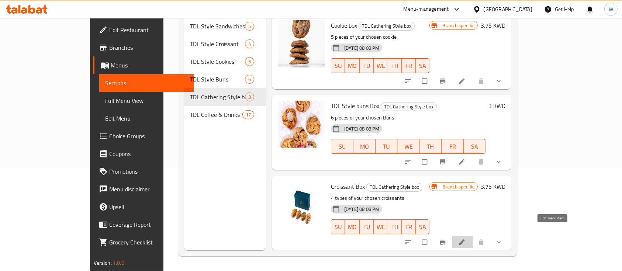
click at [466, 239] on icon at bounding box center [461, 242] width 7 height 7
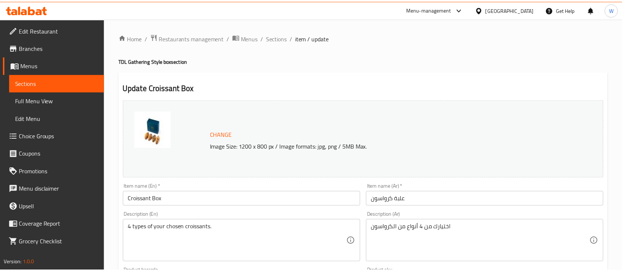
scroll to position [98, 0]
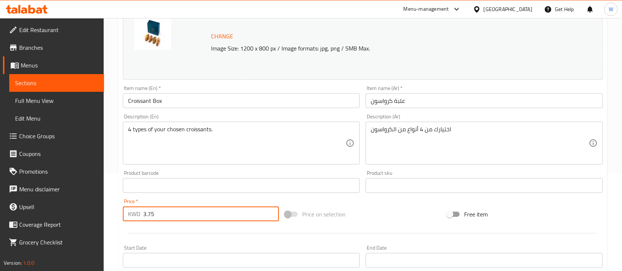
drag, startPoint x: 156, startPoint y: 214, endPoint x: 127, endPoint y: 220, distance: 29.5
click at [127, 220] on div "KWD 3.75 Price *" at bounding box center [201, 214] width 156 height 15
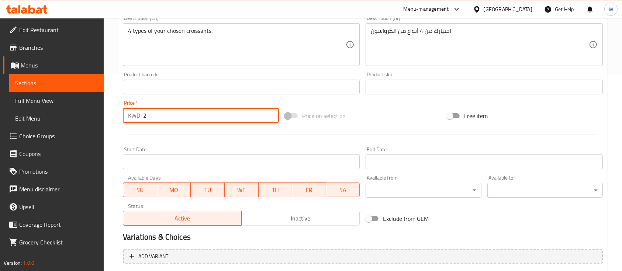
scroll to position [344, 0]
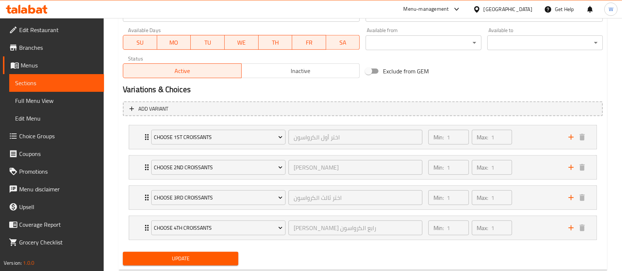
type input "2"
click at [186, 260] on span "Update" at bounding box center [181, 258] width 104 height 9
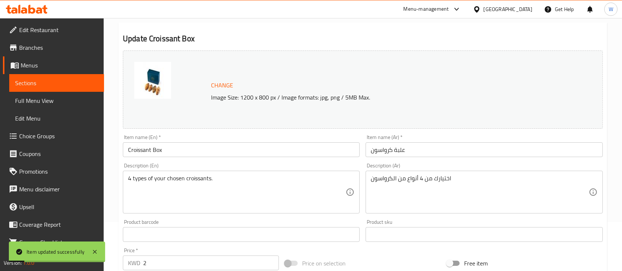
scroll to position [0, 0]
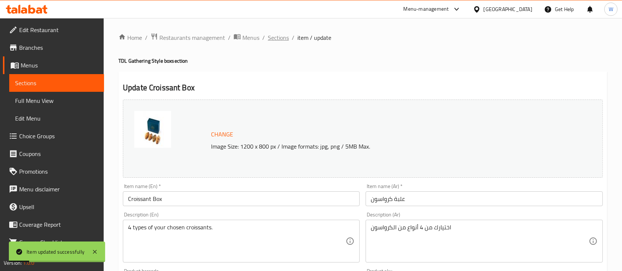
click at [277, 42] on span "Sections" at bounding box center [278, 37] width 21 height 9
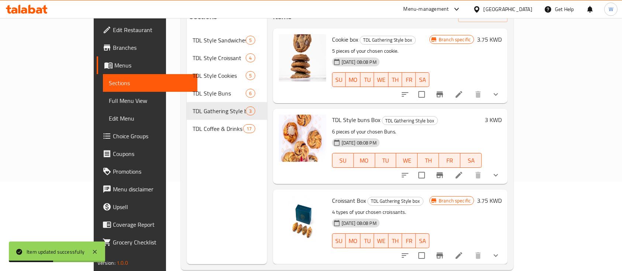
scroll to position [98, 0]
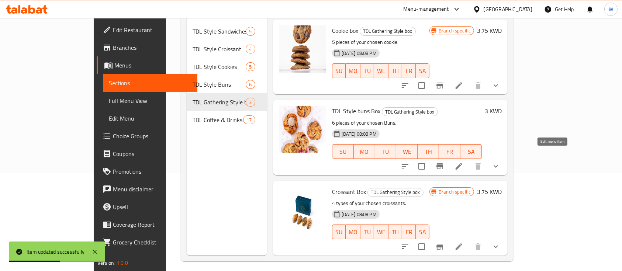
click at [464, 162] on icon at bounding box center [459, 166] width 9 height 9
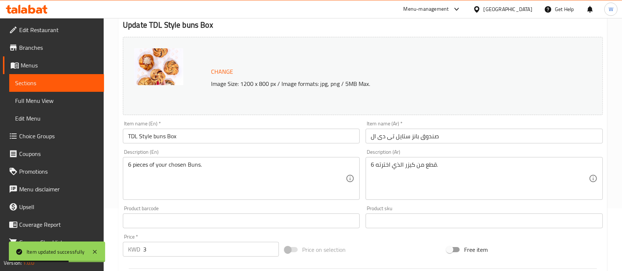
scroll to position [98, 0]
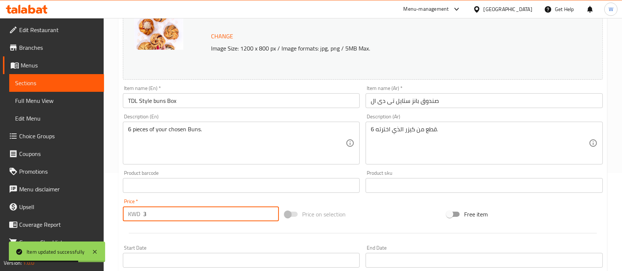
drag, startPoint x: 165, startPoint y: 212, endPoint x: 118, endPoint y: 232, distance: 51.1
click at [118, 232] on div "Home / Restaurants management / Menus / Sections / item / update TDL Gathering …" at bounding box center [363, 259] width 519 height 678
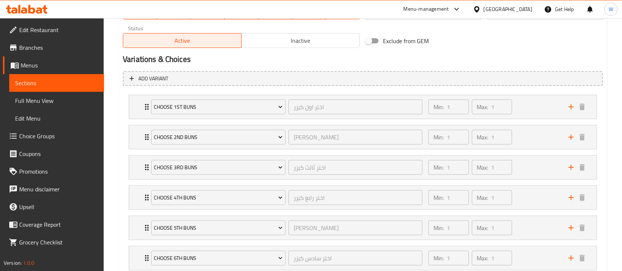
scroll to position [424, 0]
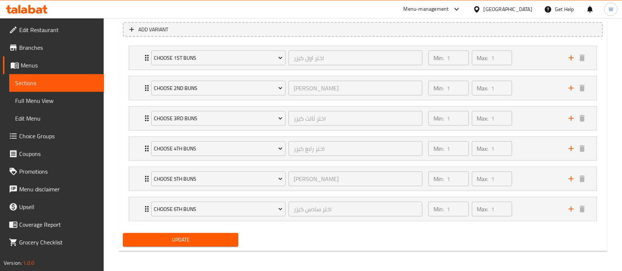
type input "1.75"
click at [203, 240] on span "Update" at bounding box center [181, 239] width 104 height 9
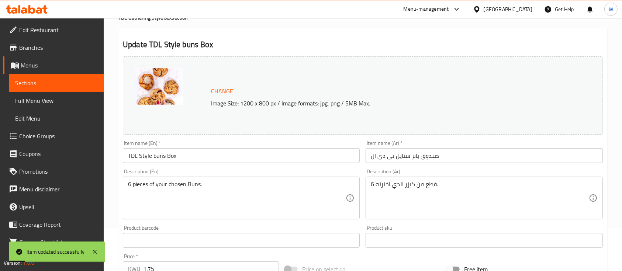
scroll to position [0, 0]
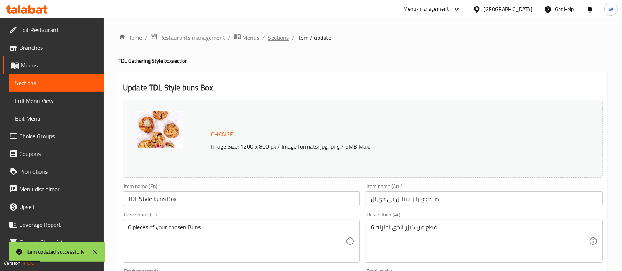
click at [281, 36] on span "Sections" at bounding box center [278, 37] width 21 height 9
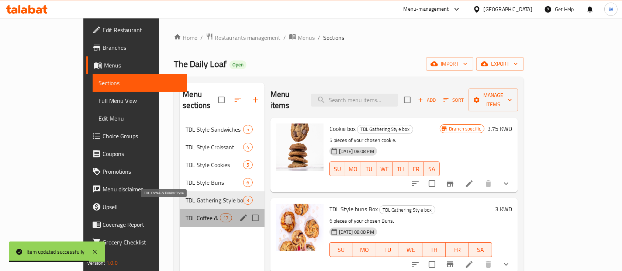
click at [186, 214] on span "TDL Coffee & Drinks Style" at bounding box center [203, 218] width 34 height 9
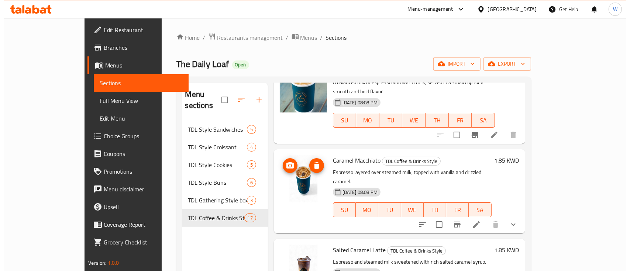
scroll to position [871, 0]
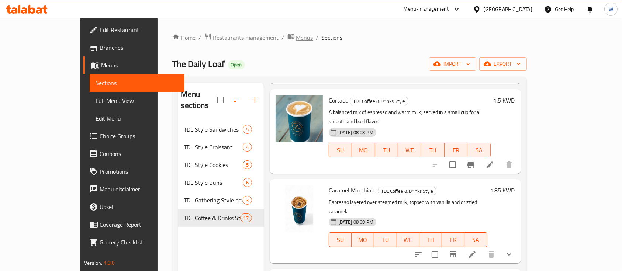
click at [296, 37] on span "Menus" at bounding box center [304, 37] width 17 height 9
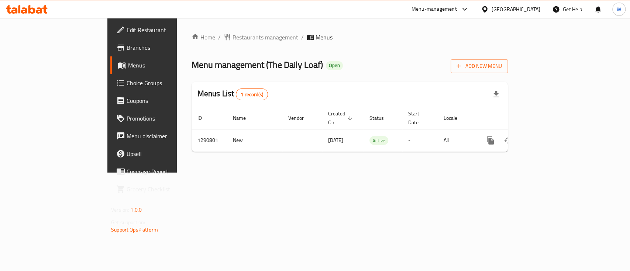
click at [347, 52] on div "Home / Restaurants management / Menus Menu management ( The Daily Loaf ) Open A…" at bounding box center [350, 95] width 316 height 125
click at [127, 47] on span "Branches" at bounding box center [167, 47] width 80 height 9
